Goal: Find specific page/section: Find specific page/section

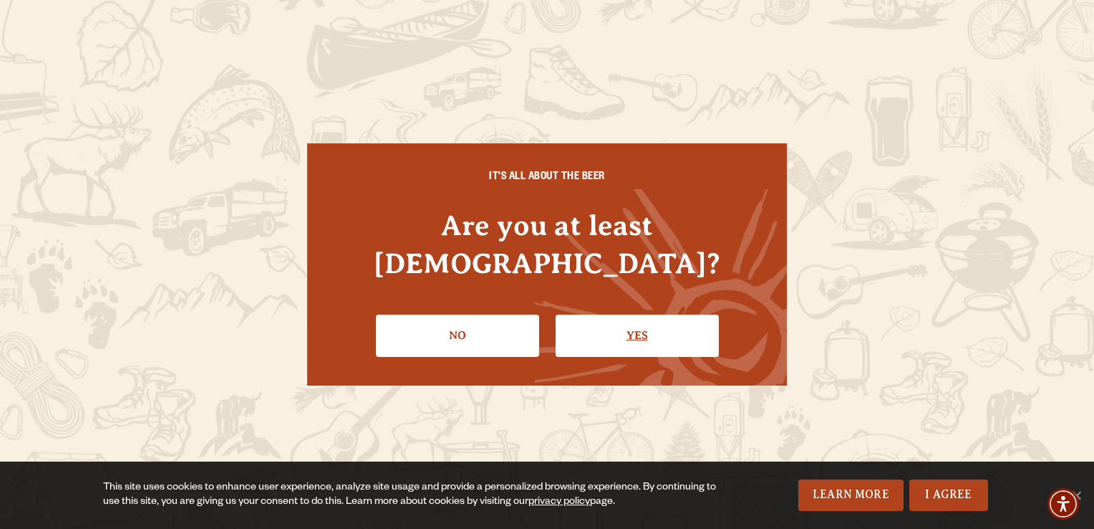
click at [633, 314] on link "Yes" at bounding box center [637, 335] width 163 height 42
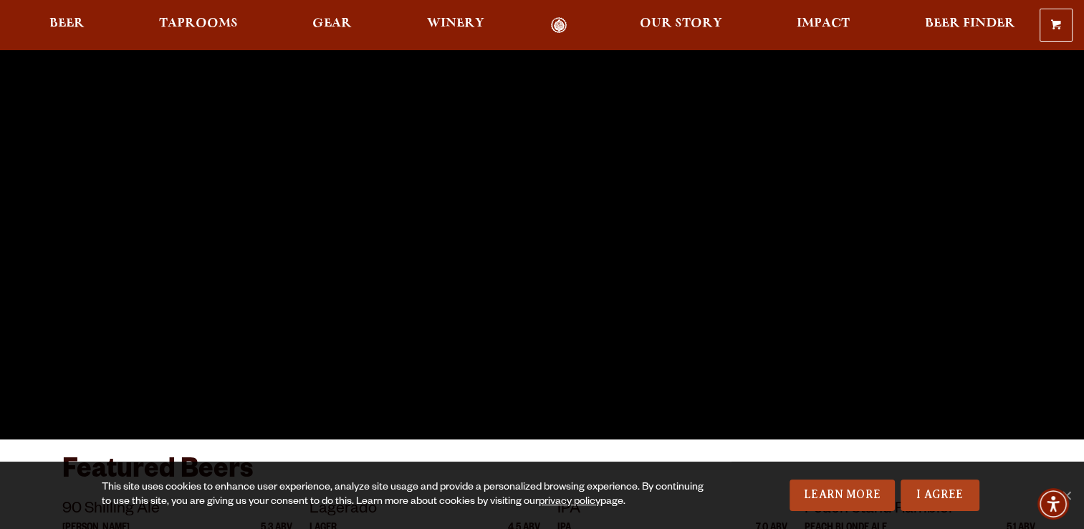
scroll to position [215, 0]
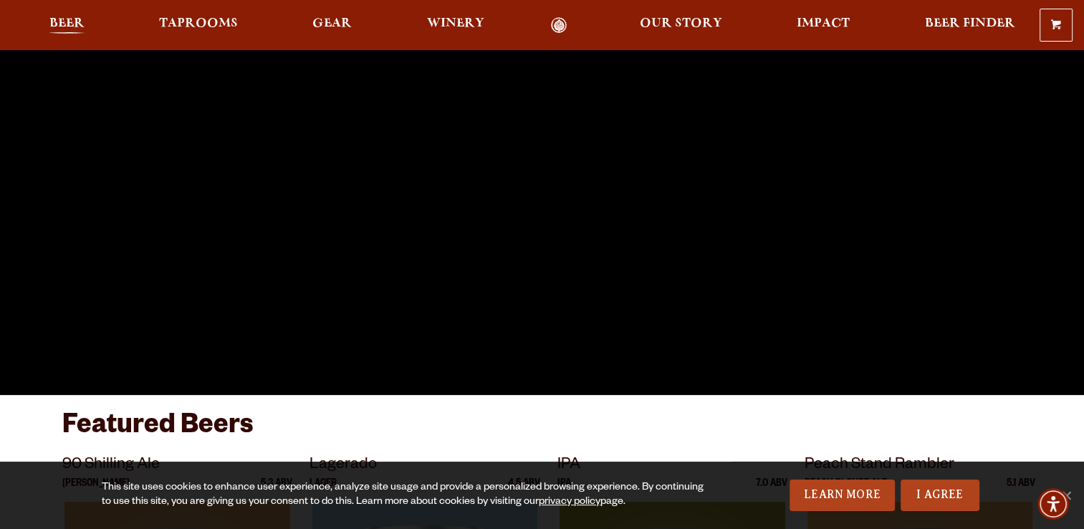
click at [60, 26] on span "Beer" at bounding box center [66, 23] width 35 height 11
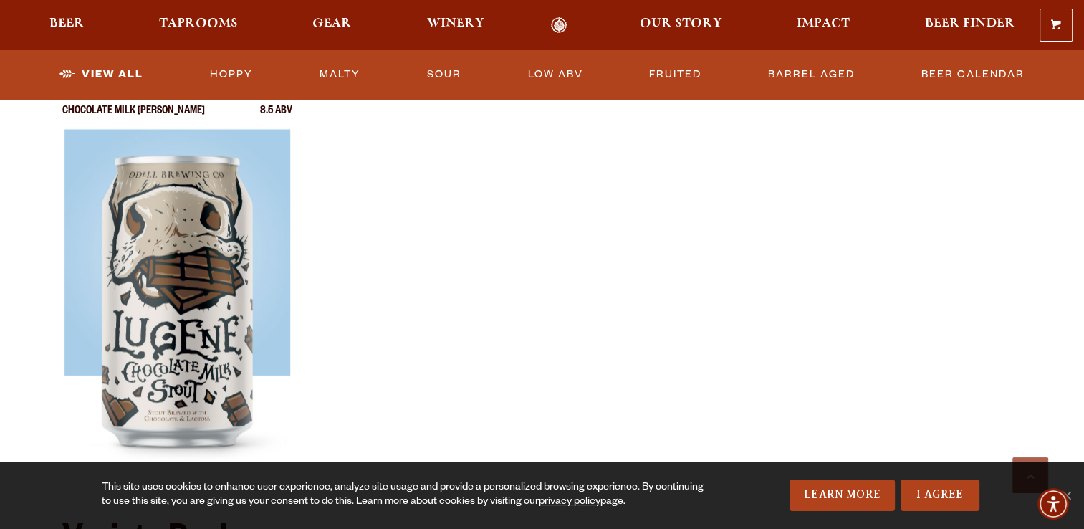
scroll to position [2507, 0]
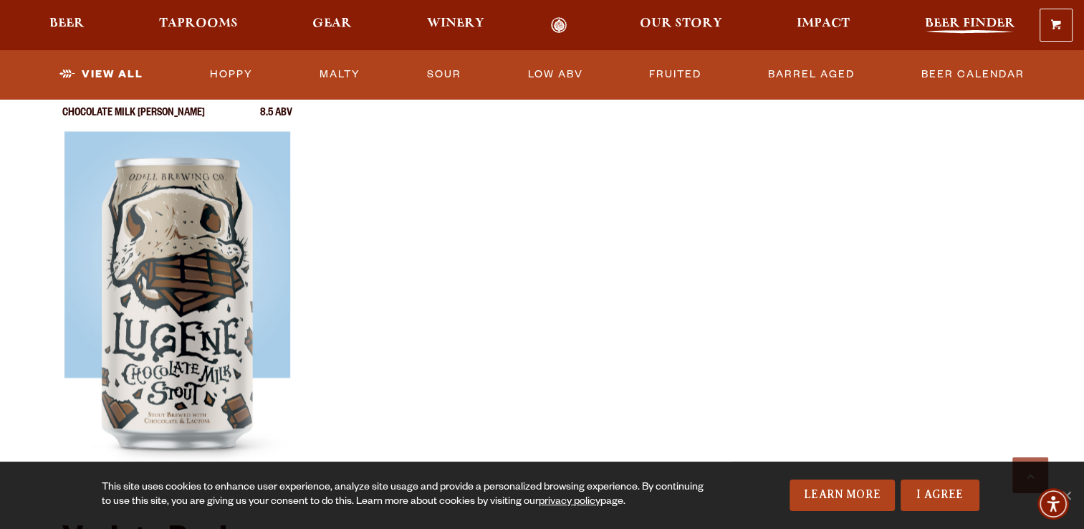
click at [949, 23] on span "Beer Finder" at bounding box center [969, 23] width 90 height 11
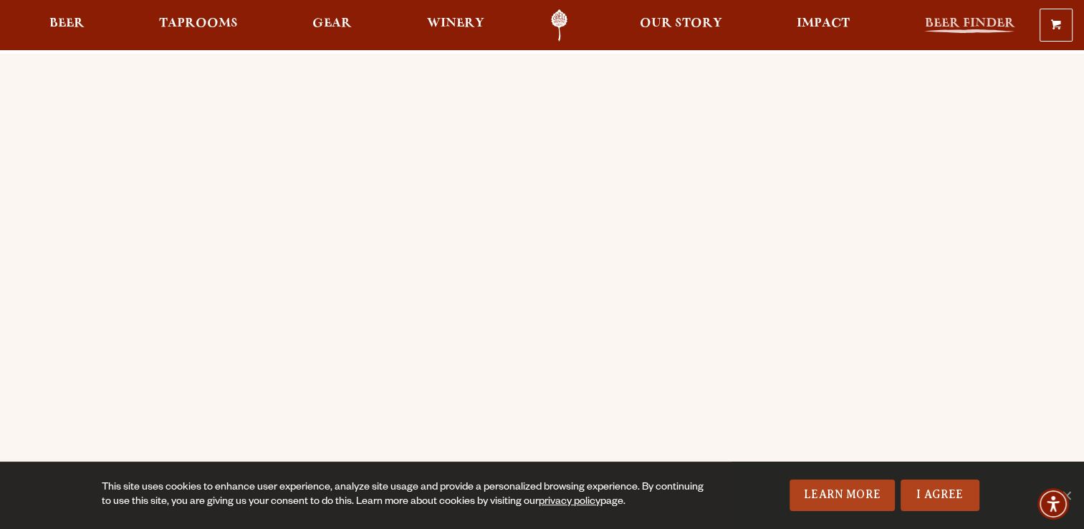
click at [978, 24] on span "Beer Finder" at bounding box center [969, 23] width 90 height 11
click at [963, 23] on span "Beer Finder" at bounding box center [969, 23] width 90 height 11
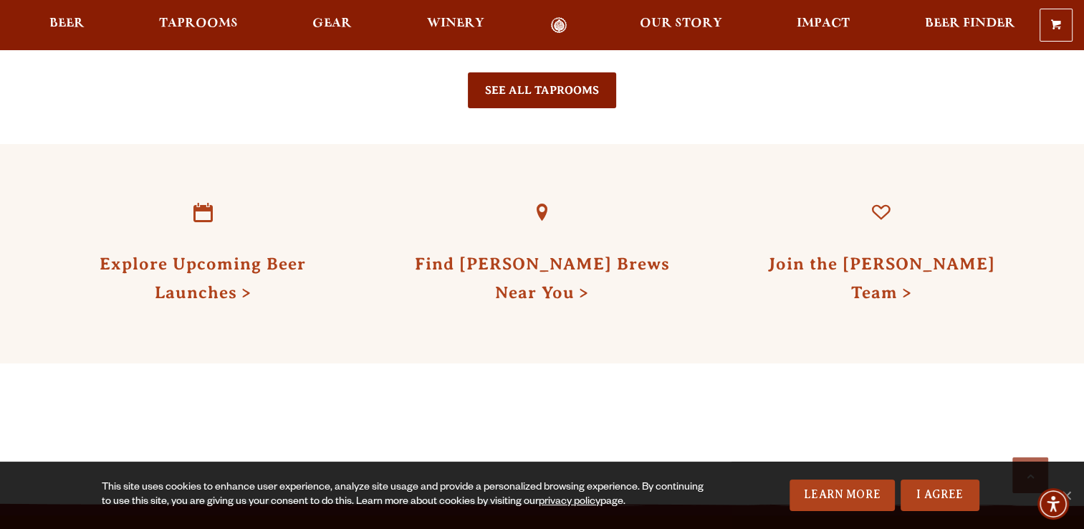
scroll to position [1647, 0]
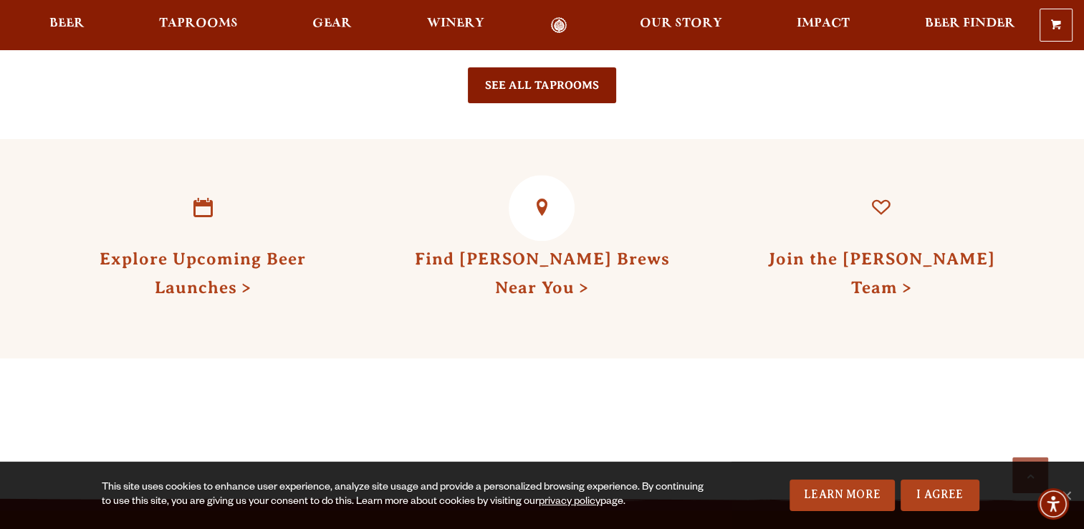
click at [528, 249] on link "Find Odell Brews Near You" at bounding box center [541, 272] width 255 height 47
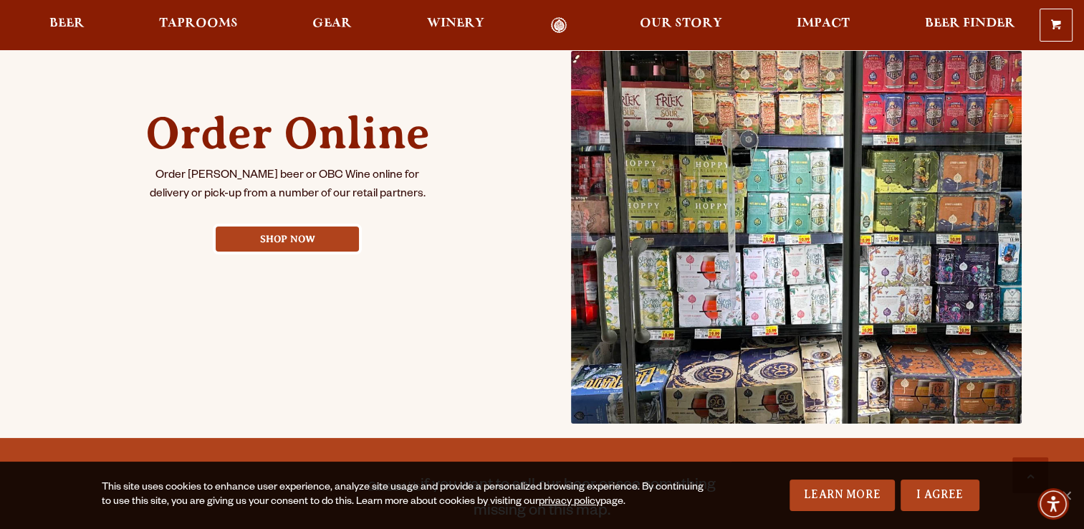
scroll to position [645, 0]
